Goal: Task Accomplishment & Management: Manage account settings

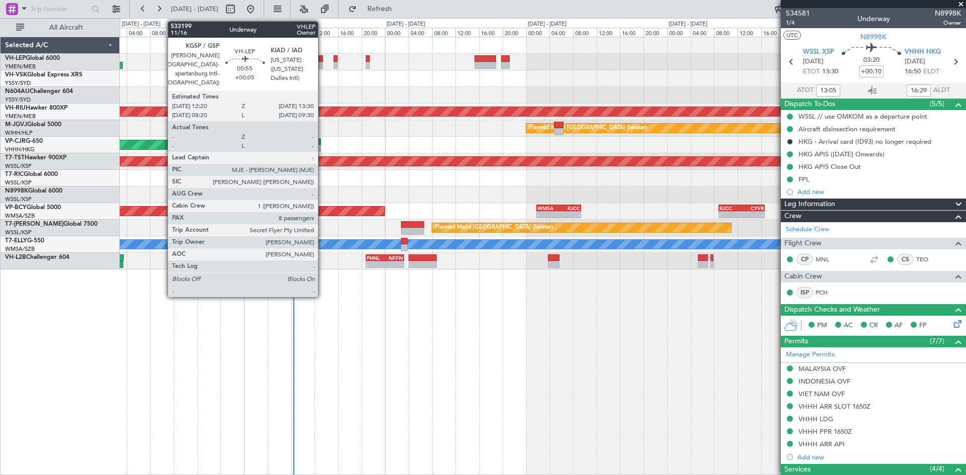
click at [322, 64] on div at bounding box center [319, 65] width 7 height 7
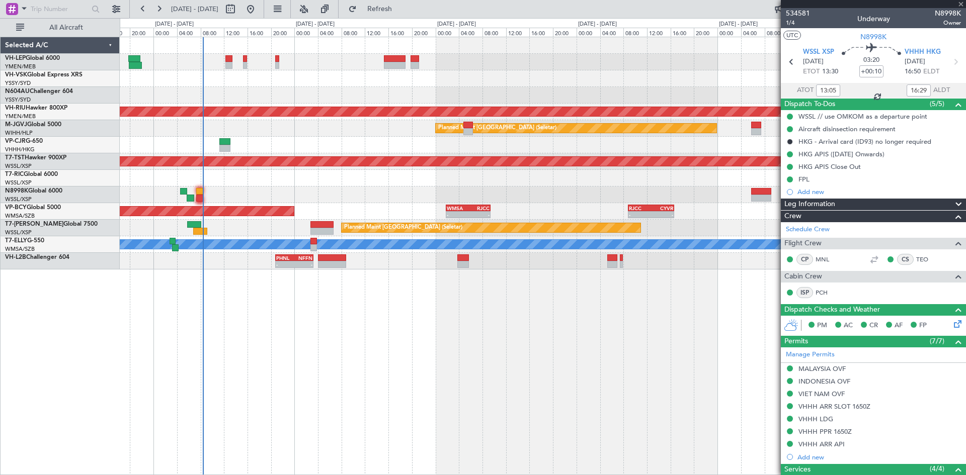
click at [347, 88] on div "Unplanned Maint Sydney ([PERSON_NAME] Intl) Planned Maint [GEOGRAPHIC_DATA] ([G…" at bounding box center [543, 153] width 846 height 232
type input "+00:05"
type input "8"
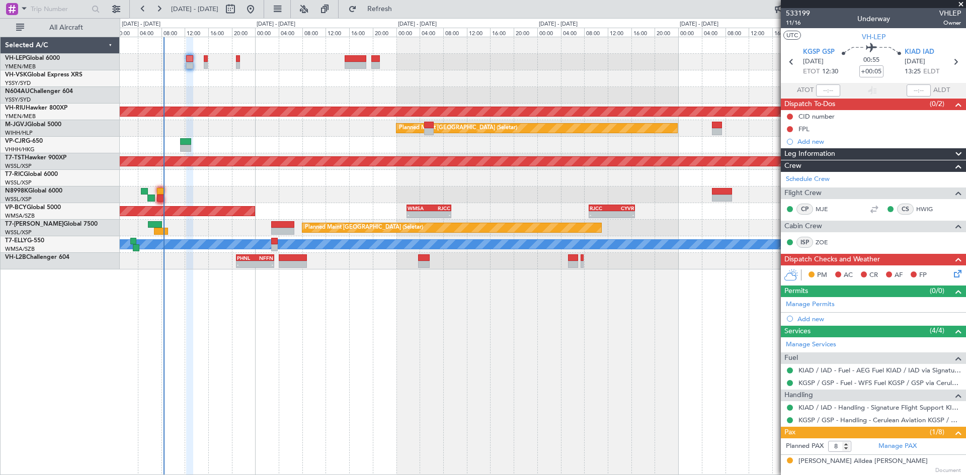
click at [322, 89] on div "Unplanned Maint Sydney ([PERSON_NAME] Intl) Planned Maint [GEOGRAPHIC_DATA] ([G…" at bounding box center [543, 153] width 846 height 232
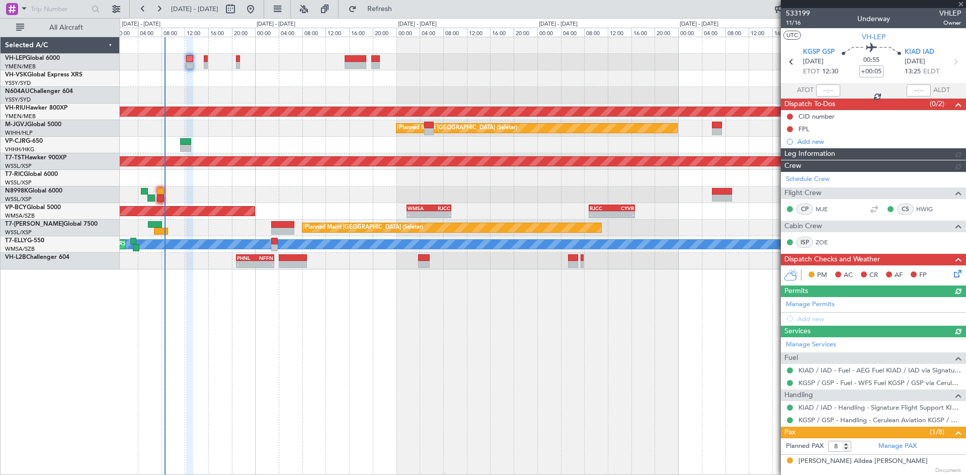
type input "[PERSON_NAME] (LEU)"
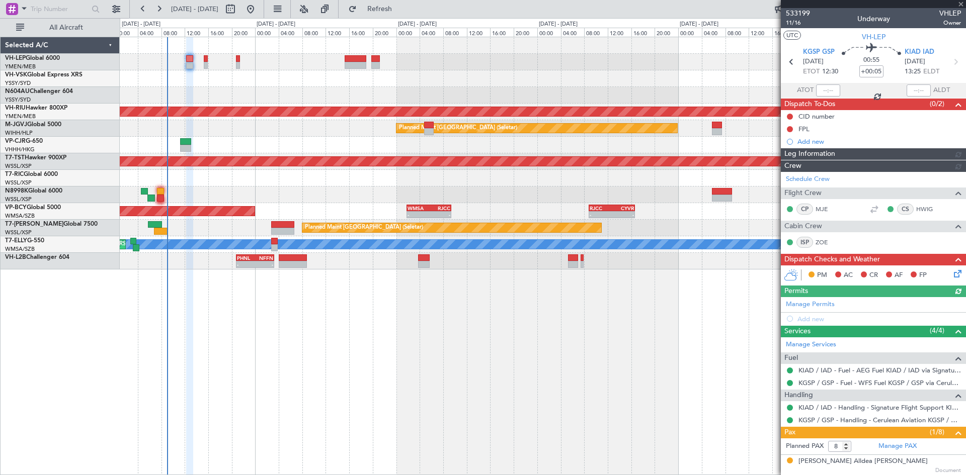
type input "[PERSON_NAME] (LEU)"
